Goal: Task Accomplishment & Management: Manage account settings

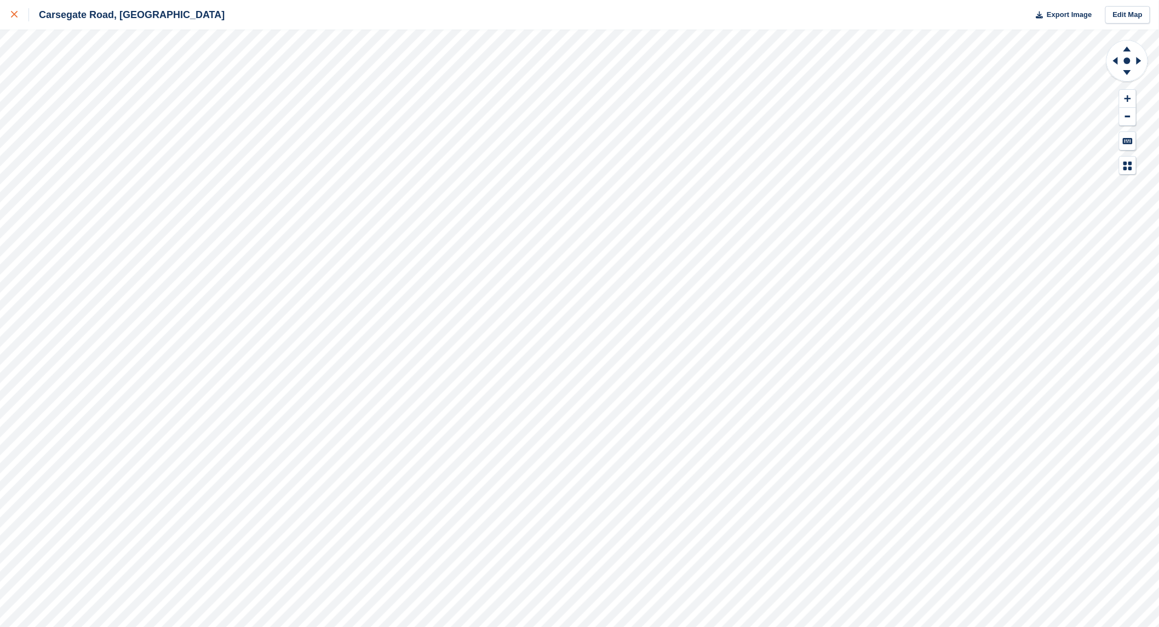
click at [10, 16] on link at bounding box center [14, 15] width 29 height 30
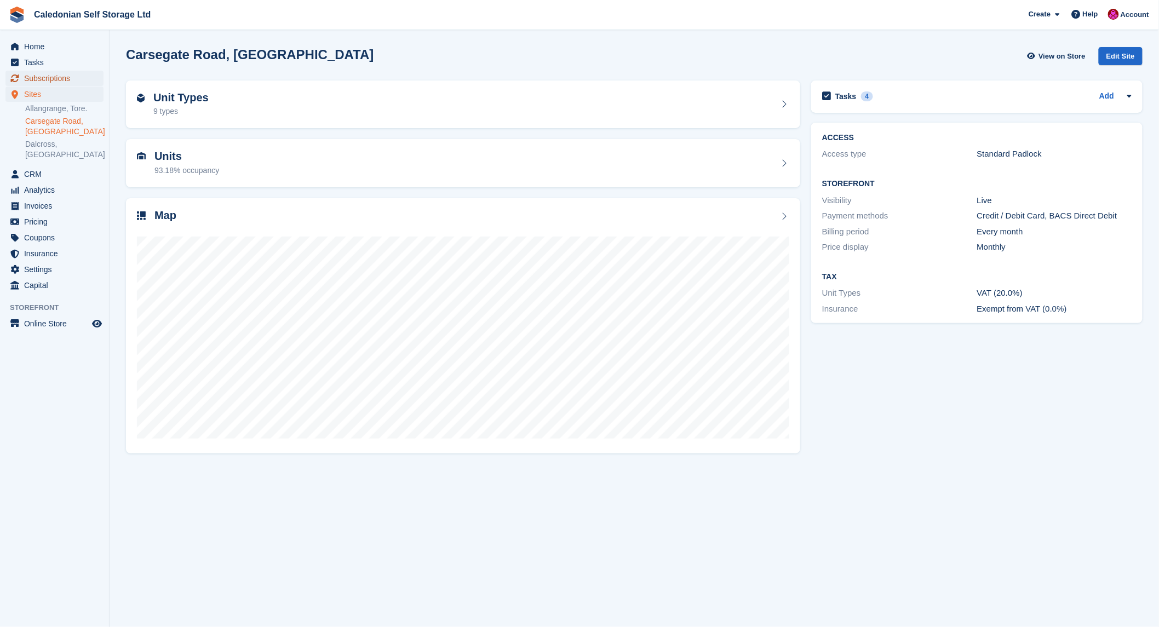
click at [57, 79] on span "Subscriptions" at bounding box center [57, 78] width 66 height 15
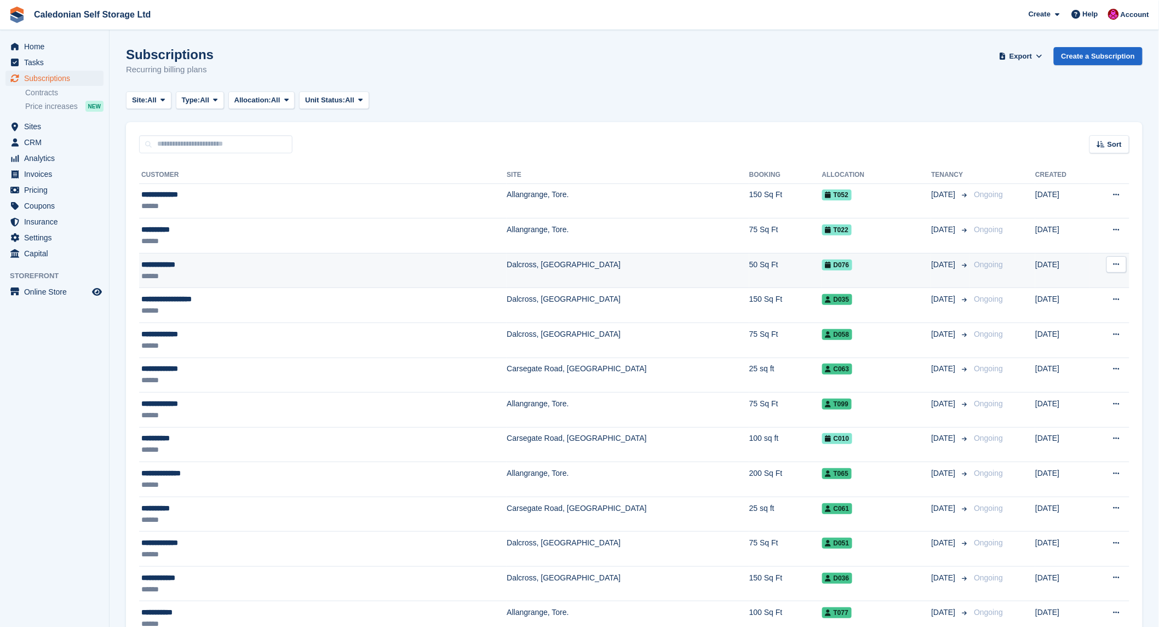
click at [177, 268] on div "**********" at bounding box center [246, 264] width 210 height 11
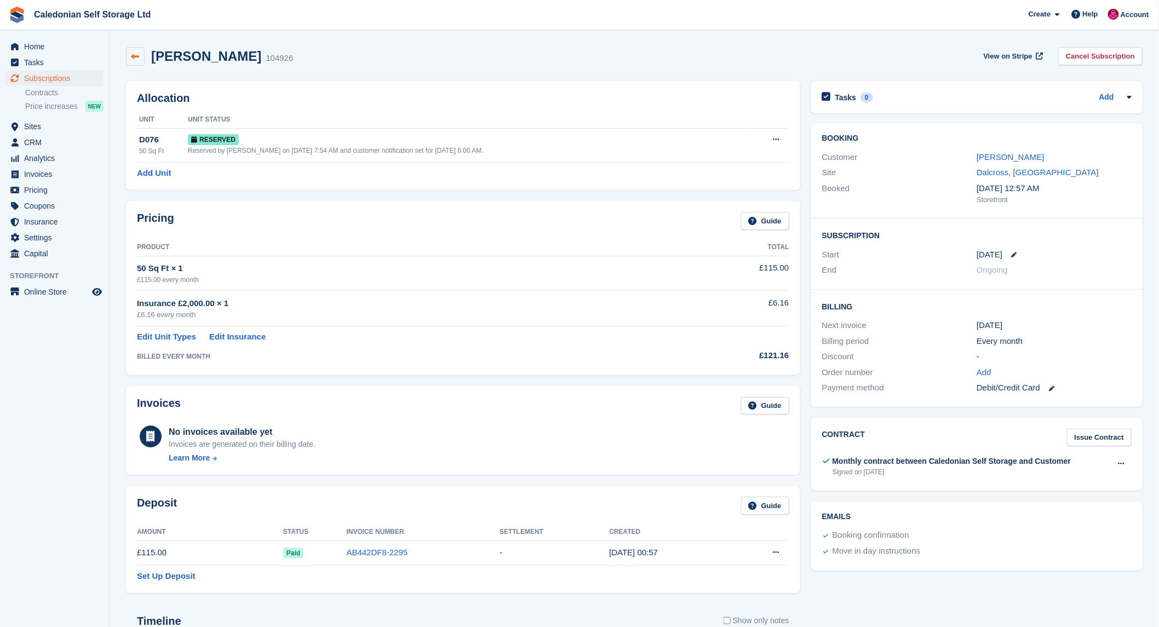
click at [136, 48] on link at bounding box center [135, 56] width 19 height 19
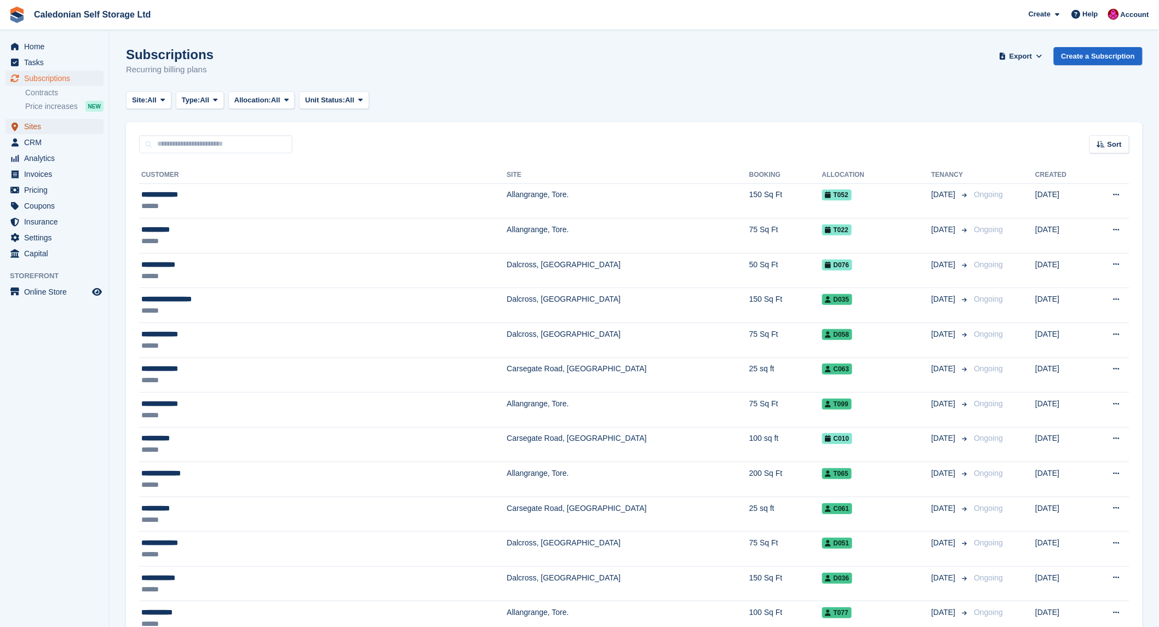
click at [32, 124] on span "Sites" at bounding box center [57, 126] width 66 height 15
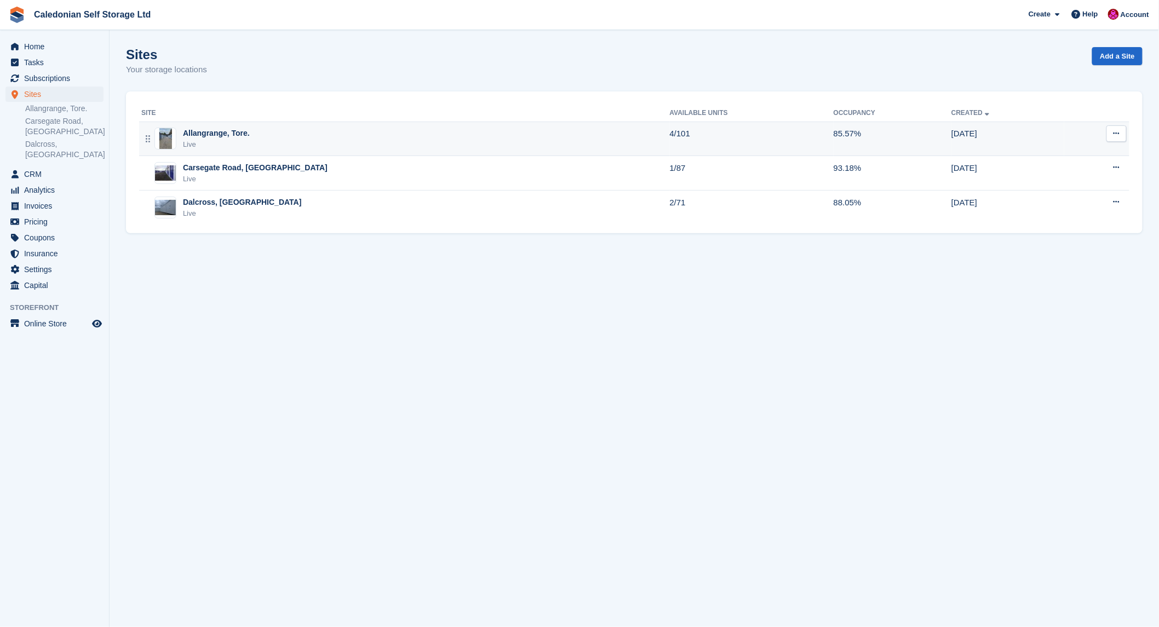
click at [200, 132] on div "Allangrange, Tore." at bounding box center [216, 133] width 67 height 11
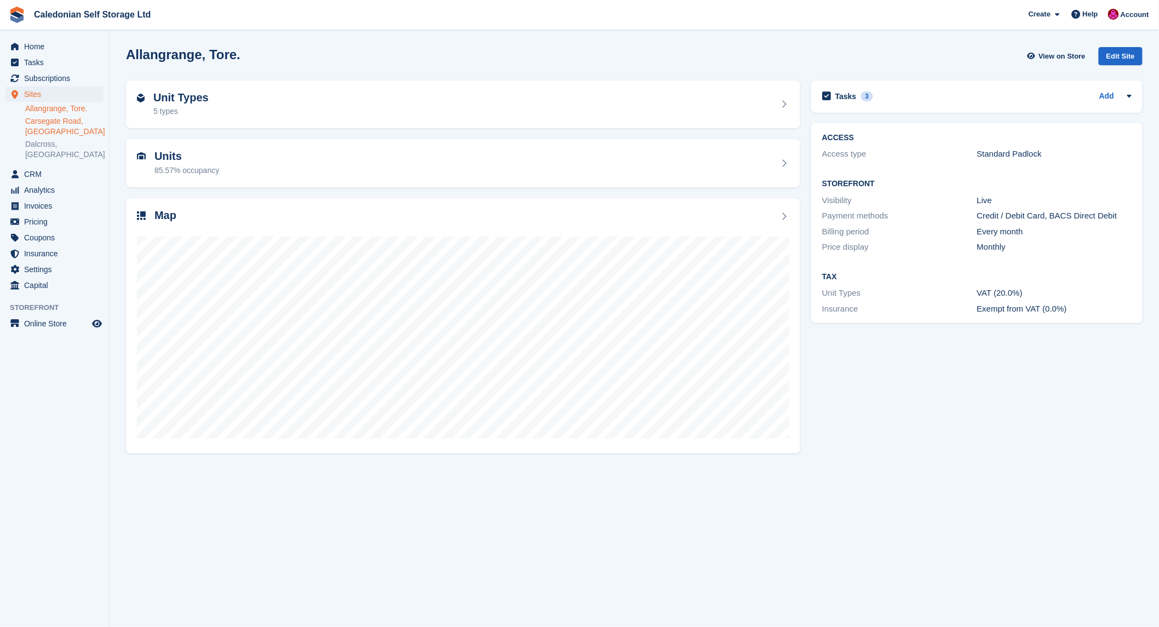
click at [59, 118] on link "Carsegate Road, [GEOGRAPHIC_DATA]" at bounding box center [64, 126] width 78 height 21
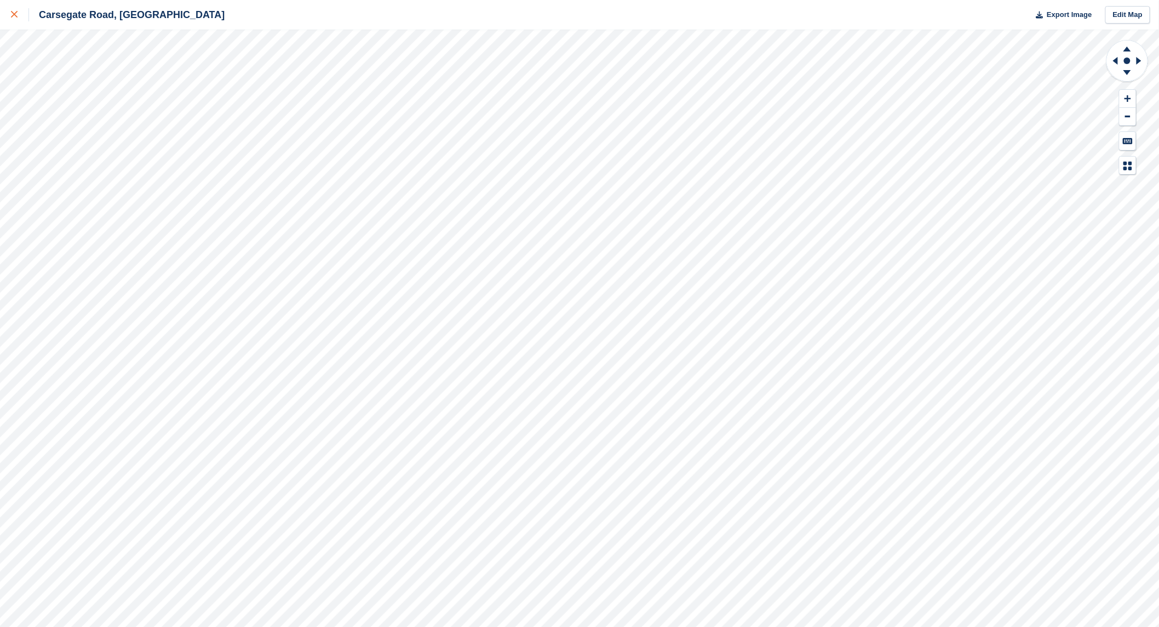
click at [14, 11] on icon at bounding box center [14, 14] width 7 height 7
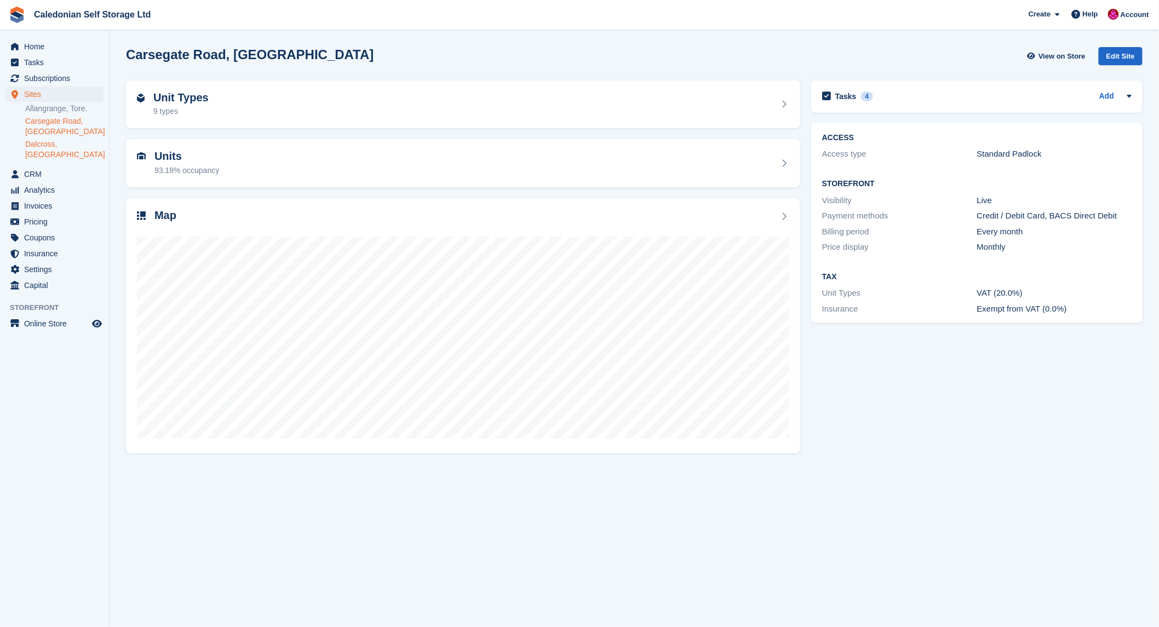
click at [41, 143] on link "Dalcross, Inverness" at bounding box center [64, 149] width 78 height 21
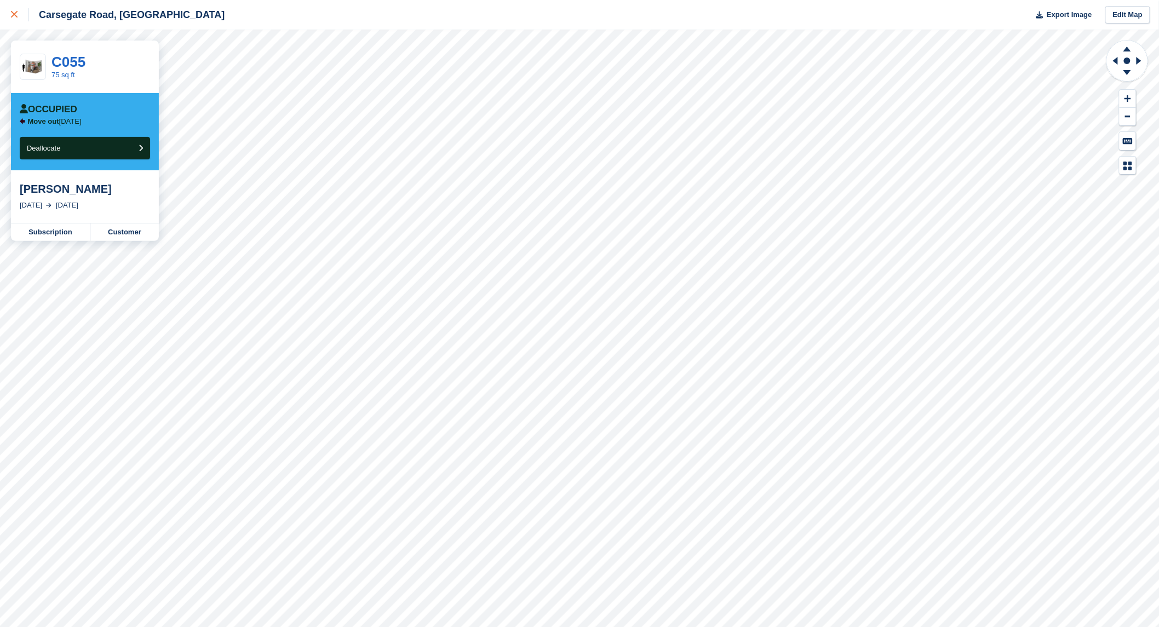
click at [13, 11] on icon at bounding box center [14, 14] width 7 height 7
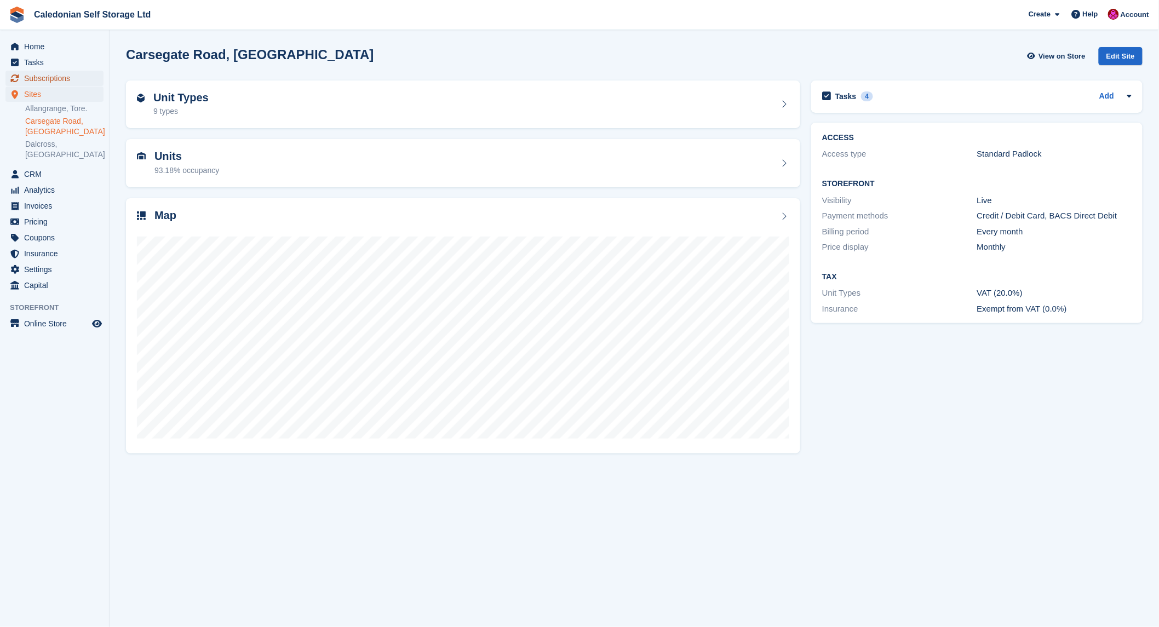
click at [48, 79] on span "Subscriptions" at bounding box center [57, 78] width 66 height 15
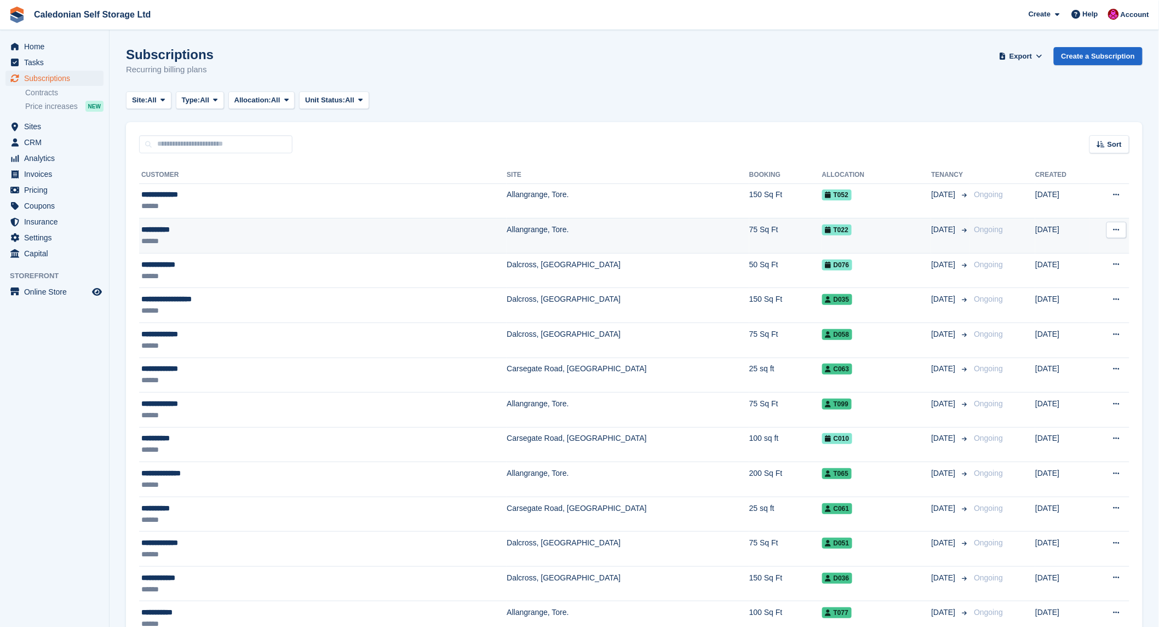
click at [166, 232] on div "**********" at bounding box center [246, 229] width 210 height 11
